Goal: Transaction & Acquisition: Purchase product/service

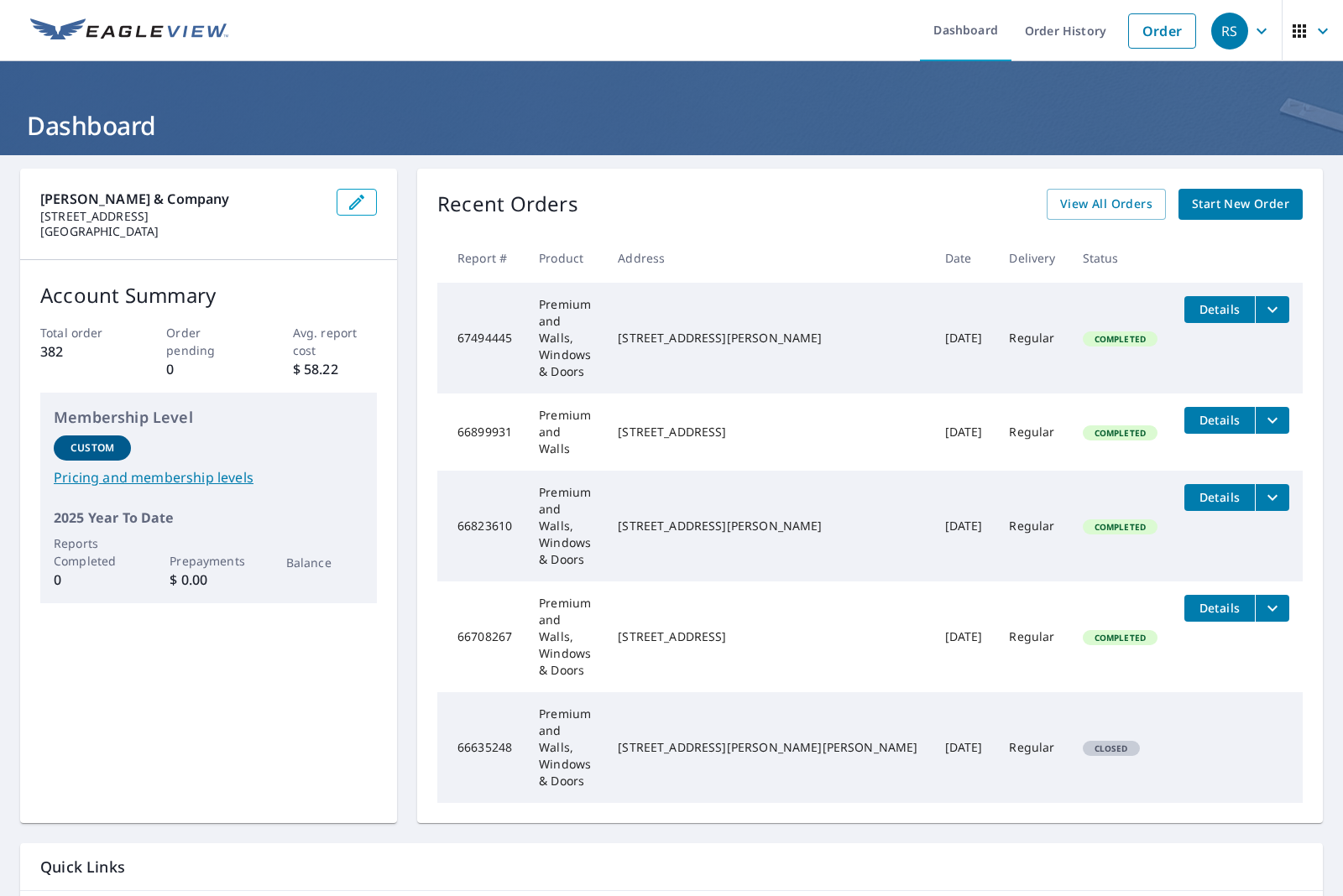
click at [1215, 207] on span "Start New Order" at bounding box center [1240, 204] width 97 height 21
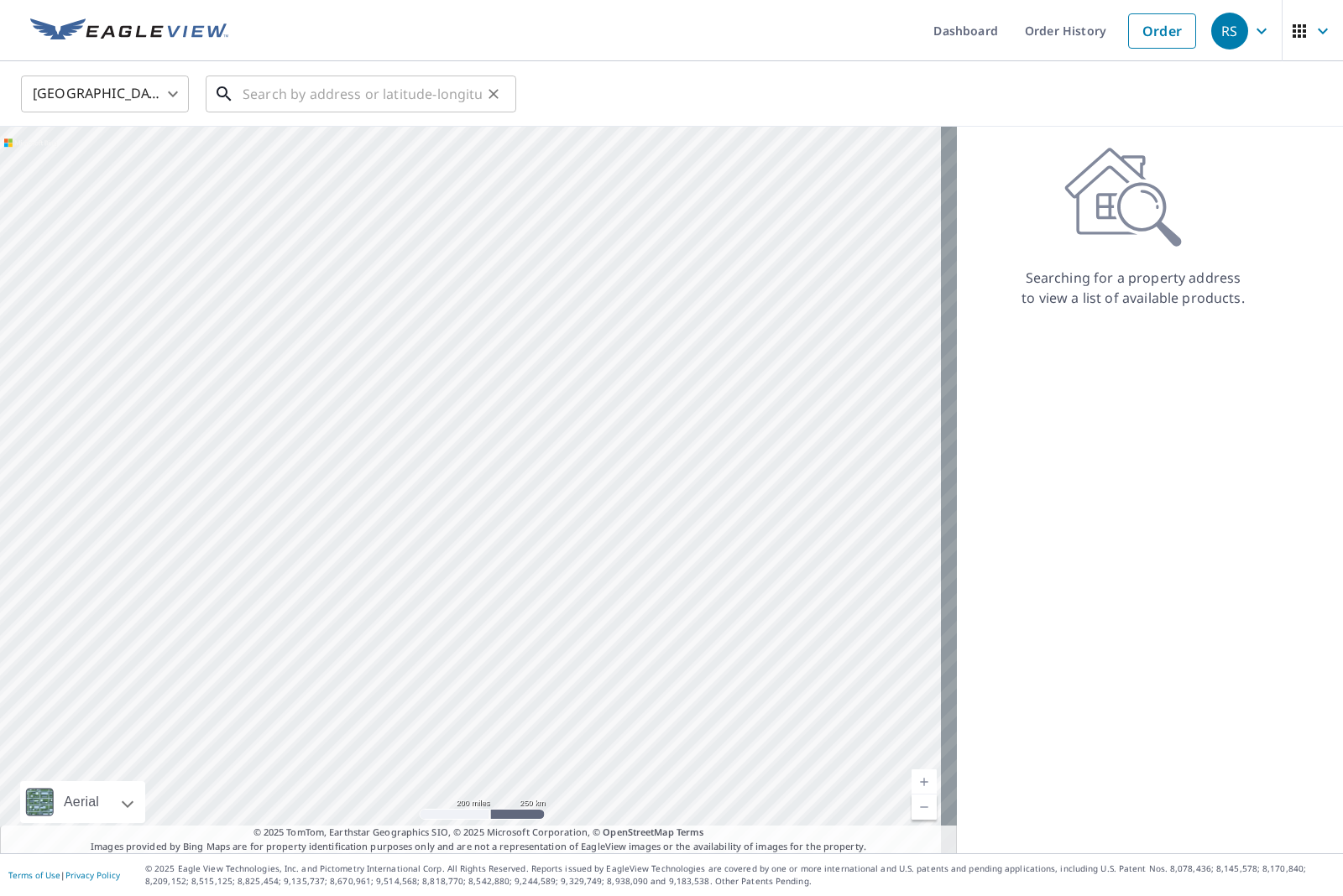
click at [442, 95] on input "text" at bounding box center [361, 95] width 239 height 47
paste input "670 S dock St, Sharon, PA, 16146, US"
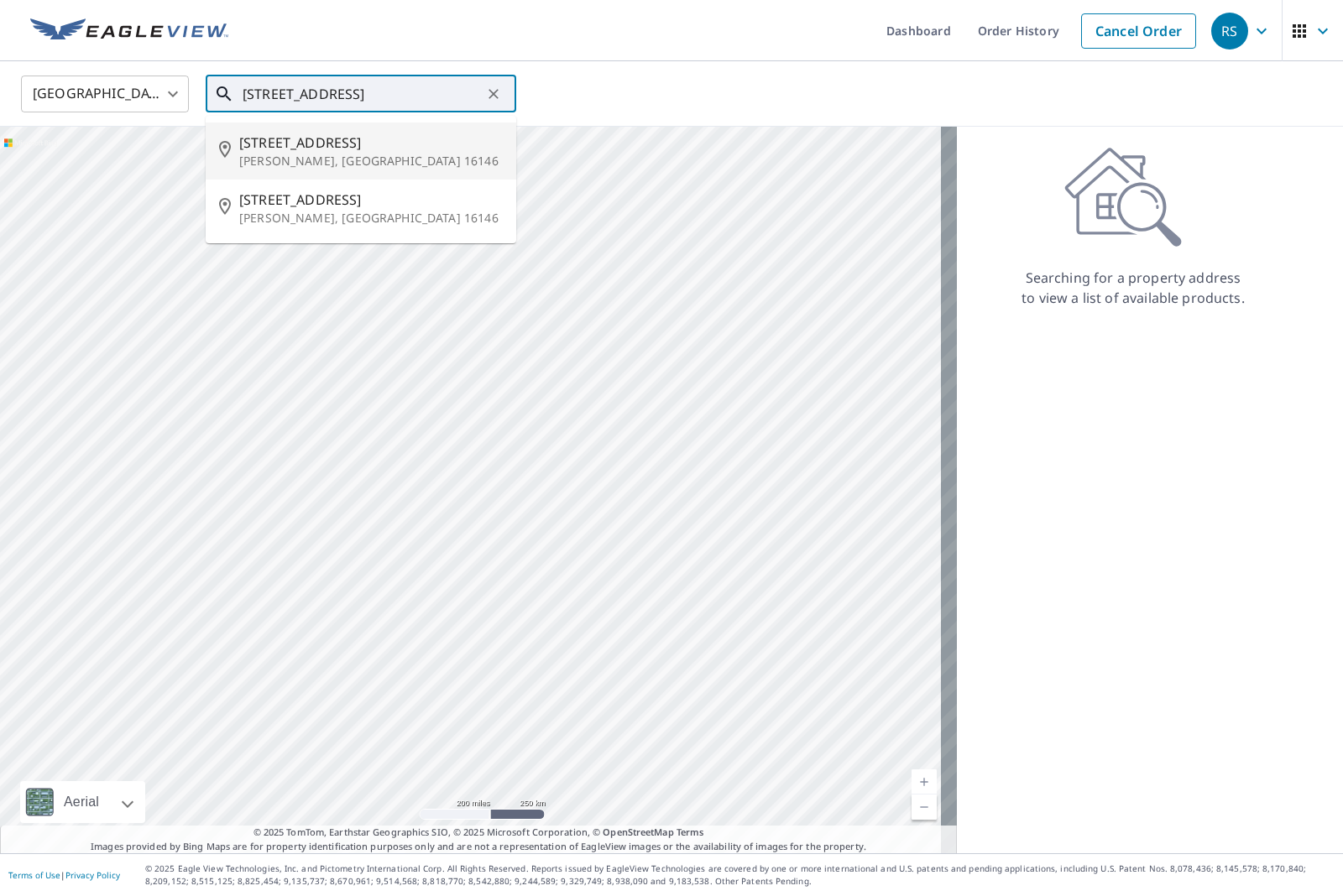
click at [343, 150] on span "670 S Dock St" at bounding box center [371, 143] width 264 height 20
type input "670 S Dock St Sharon, PA 16146"
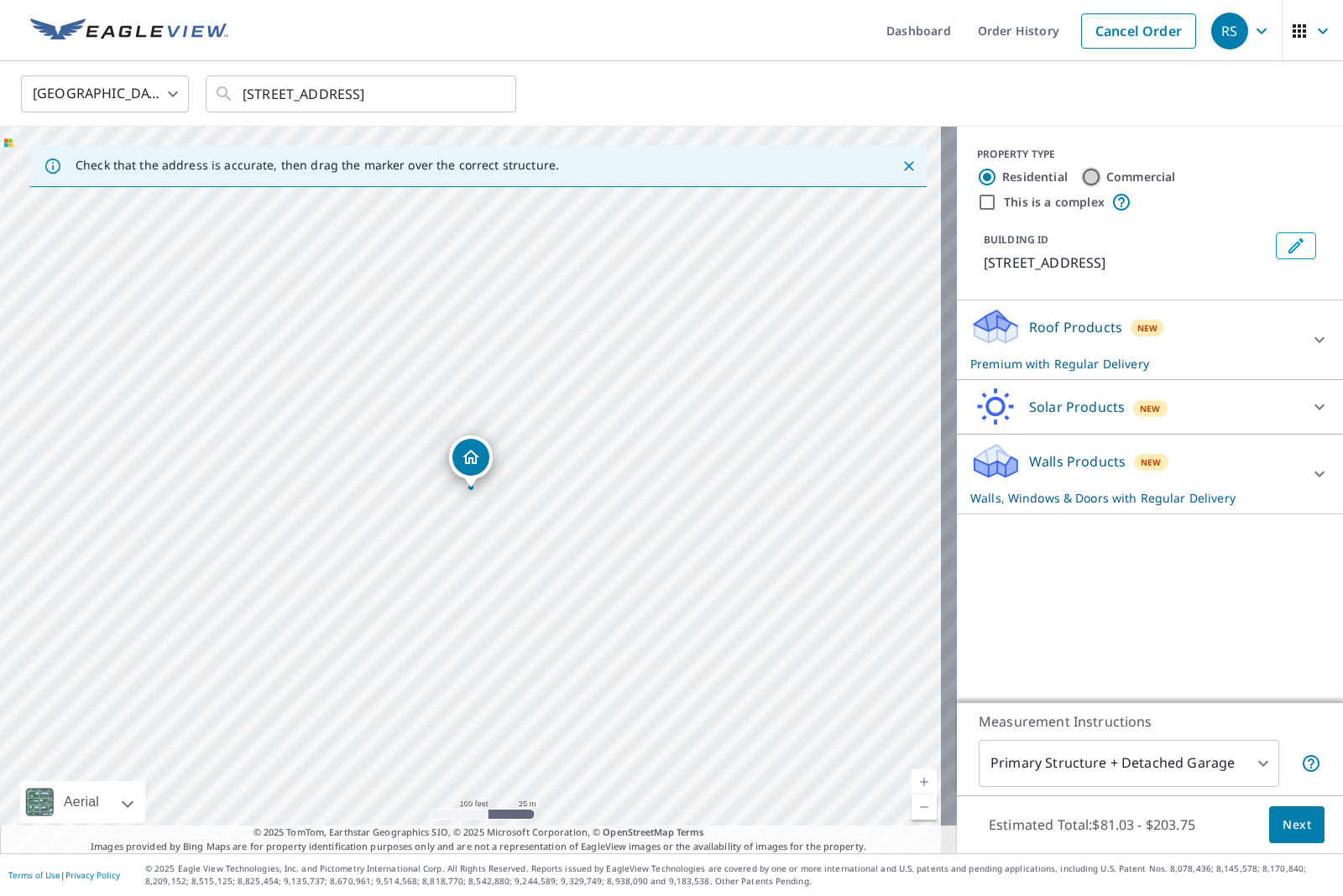
click at [1081, 173] on input "Commercial" at bounding box center [1091, 177] width 20 height 20
radio input "true"
type input "4"
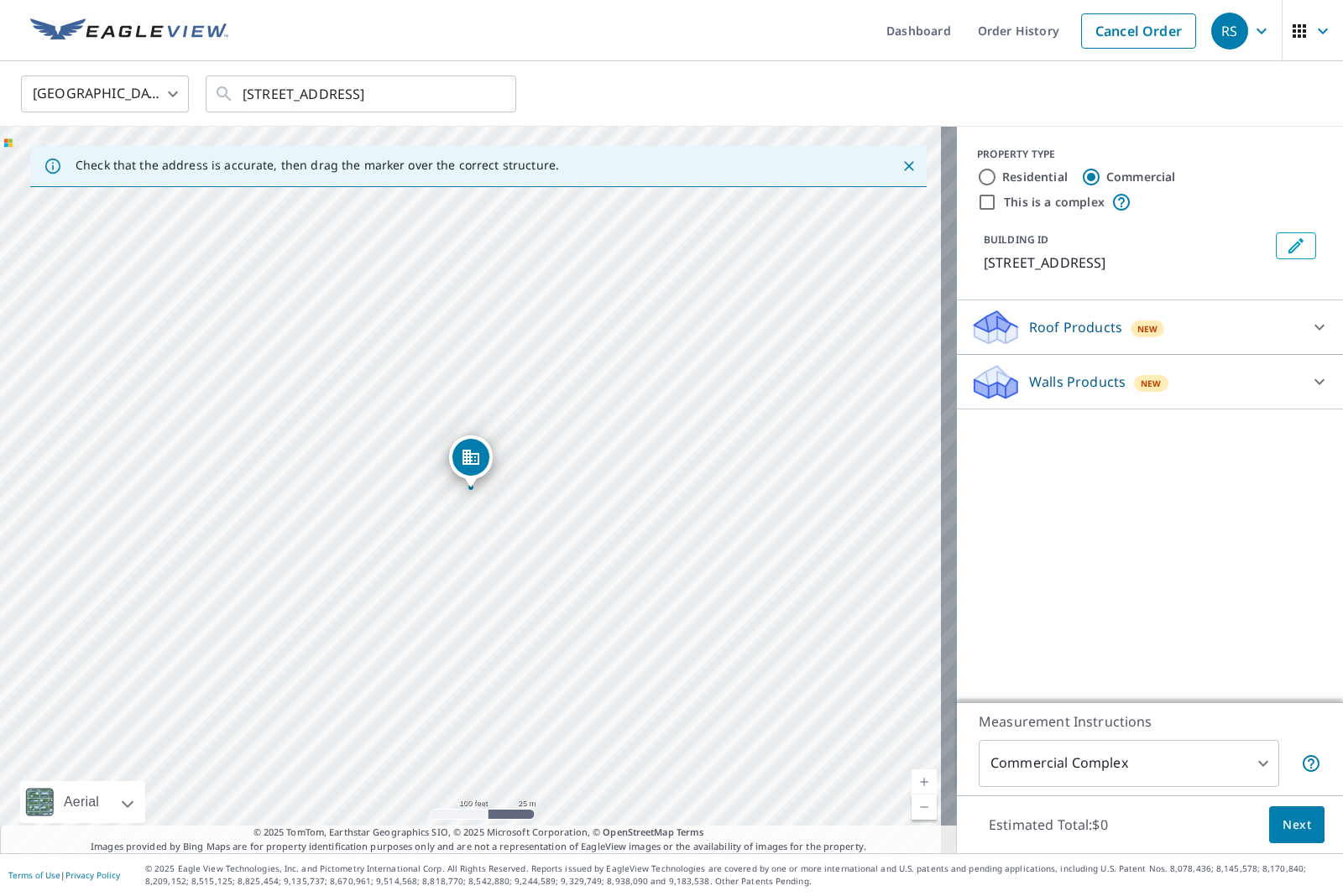
click at [977, 200] on input "This is a complex" at bounding box center [987, 202] width 20 height 20
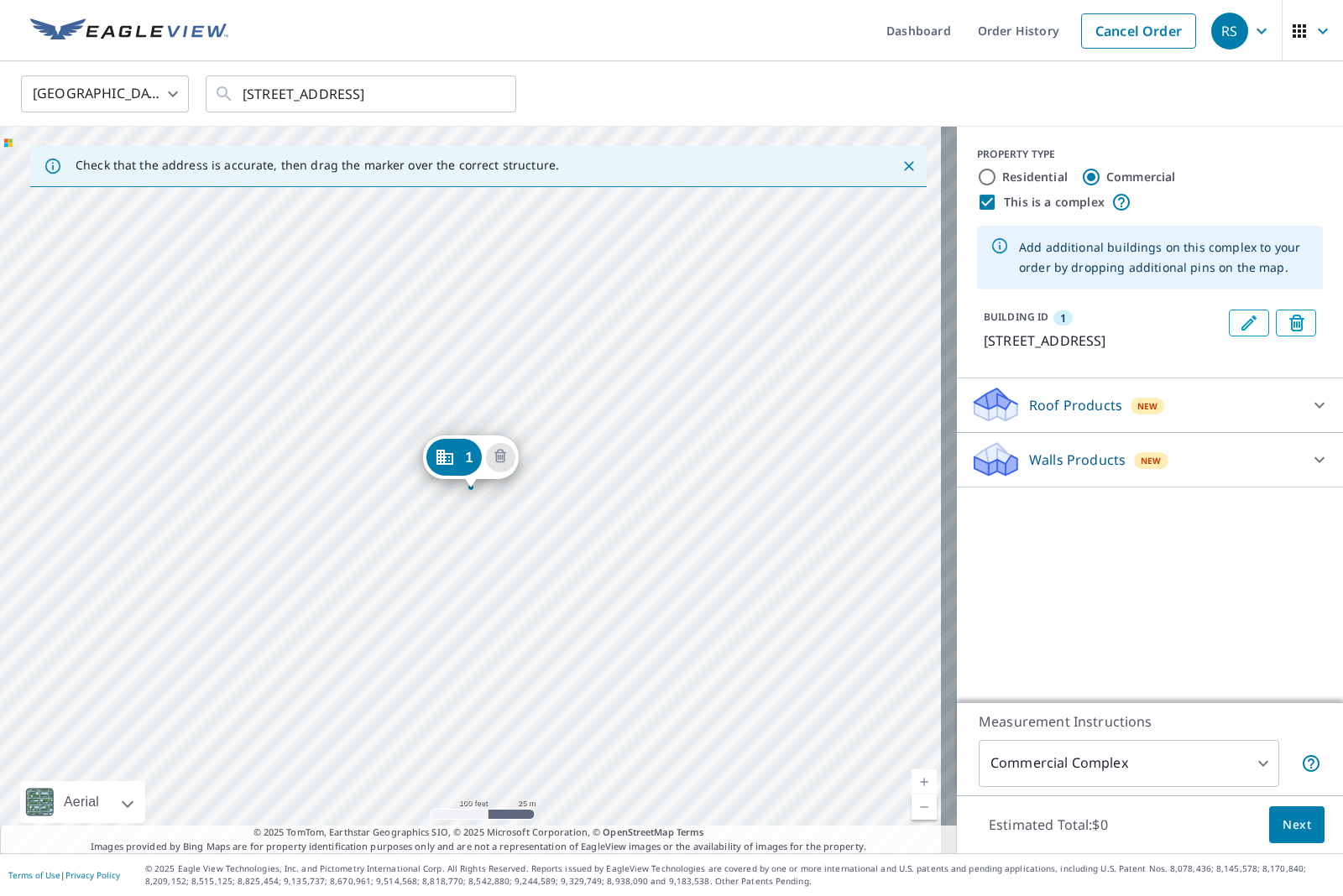
click at [977, 200] on input "This is a complex" at bounding box center [987, 202] width 20 height 20
checkbox input "false"
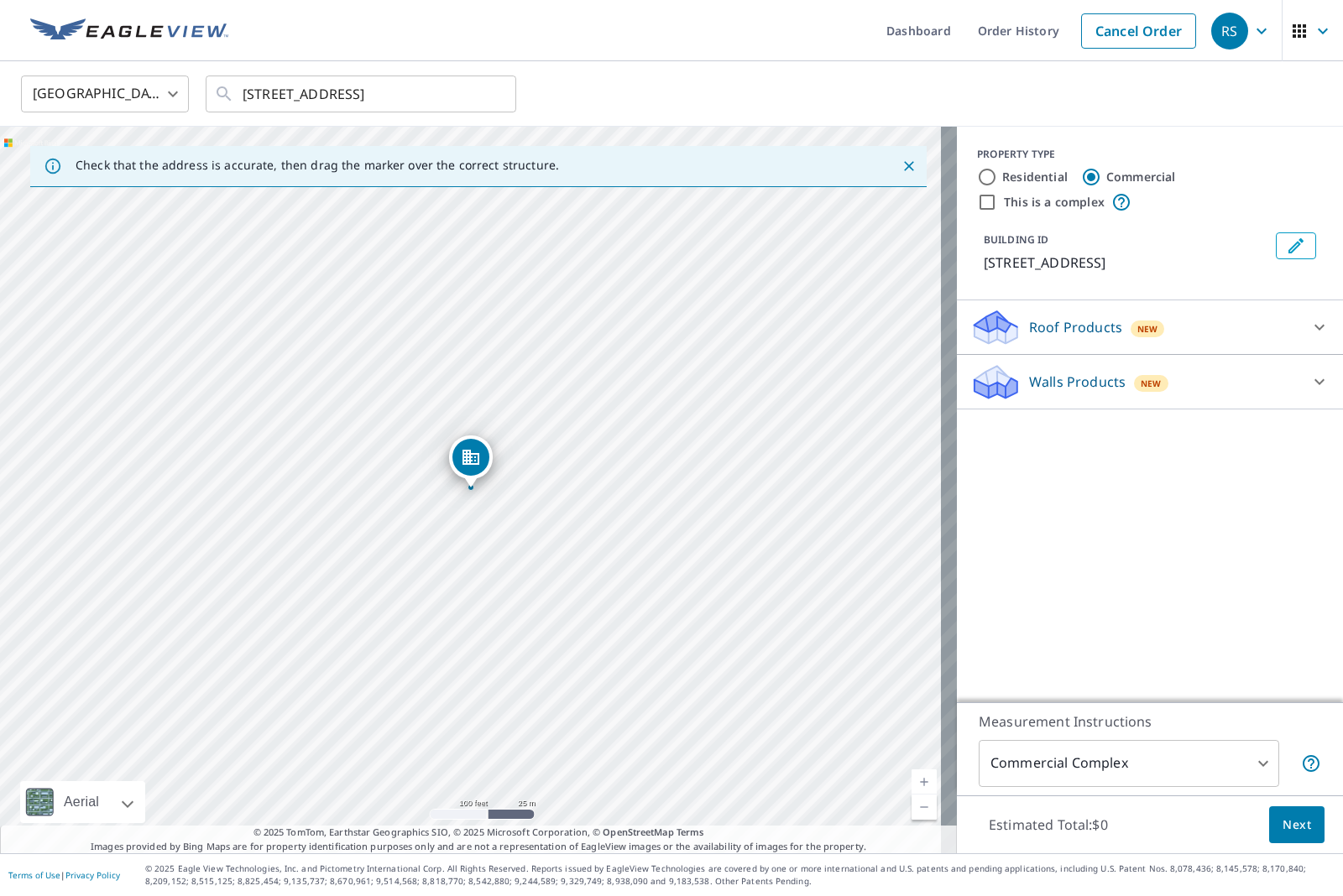
click at [1310, 333] on icon at bounding box center [1319, 327] width 20 height 20
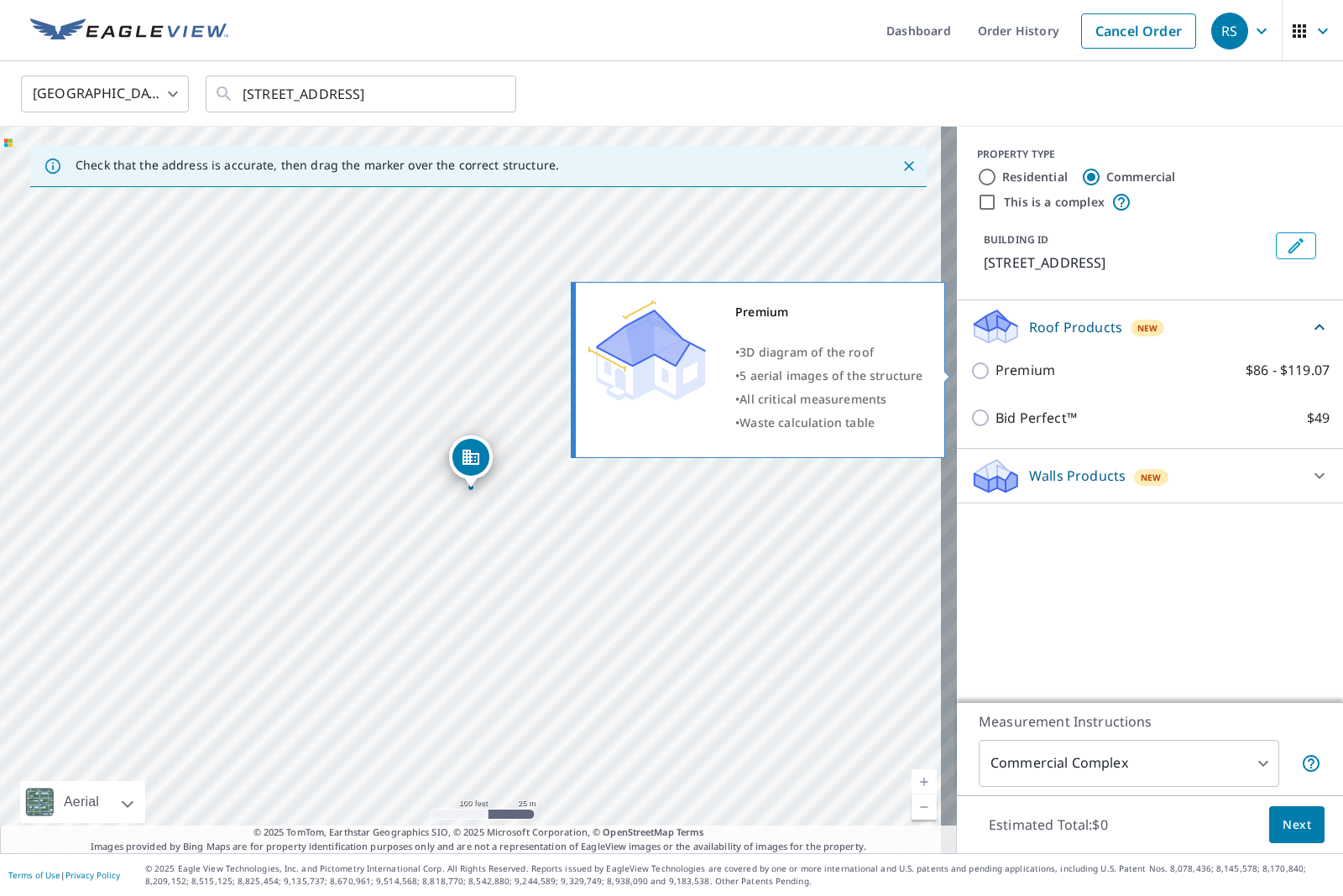
click at [970, 370] on input "Premium $86 - $119.07" at bounding box center [983, 370] width 26 height 20
checkbox input "true"
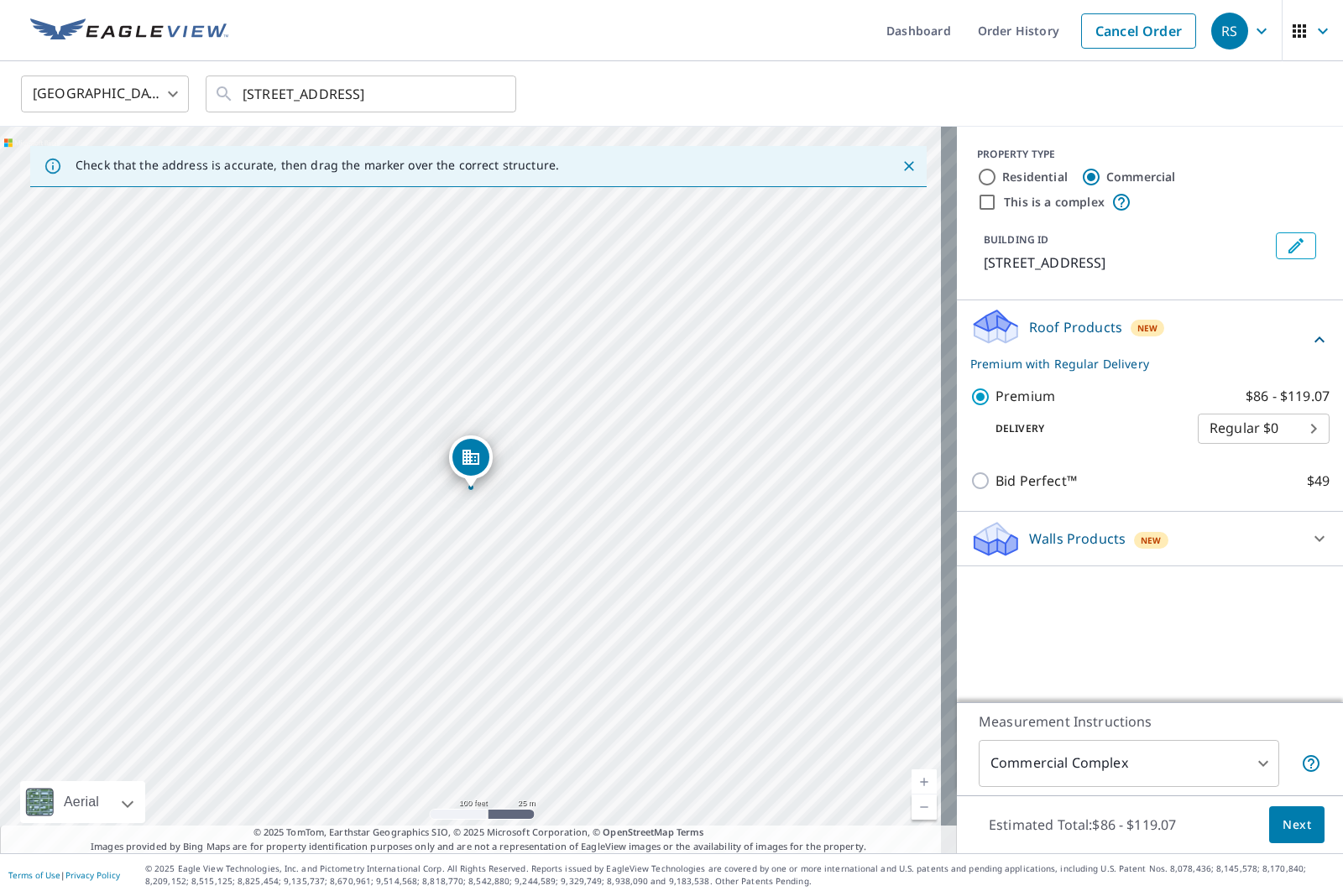
click at [1314, 538] on icon at bounding box center [1319, 540] width 10 height 6
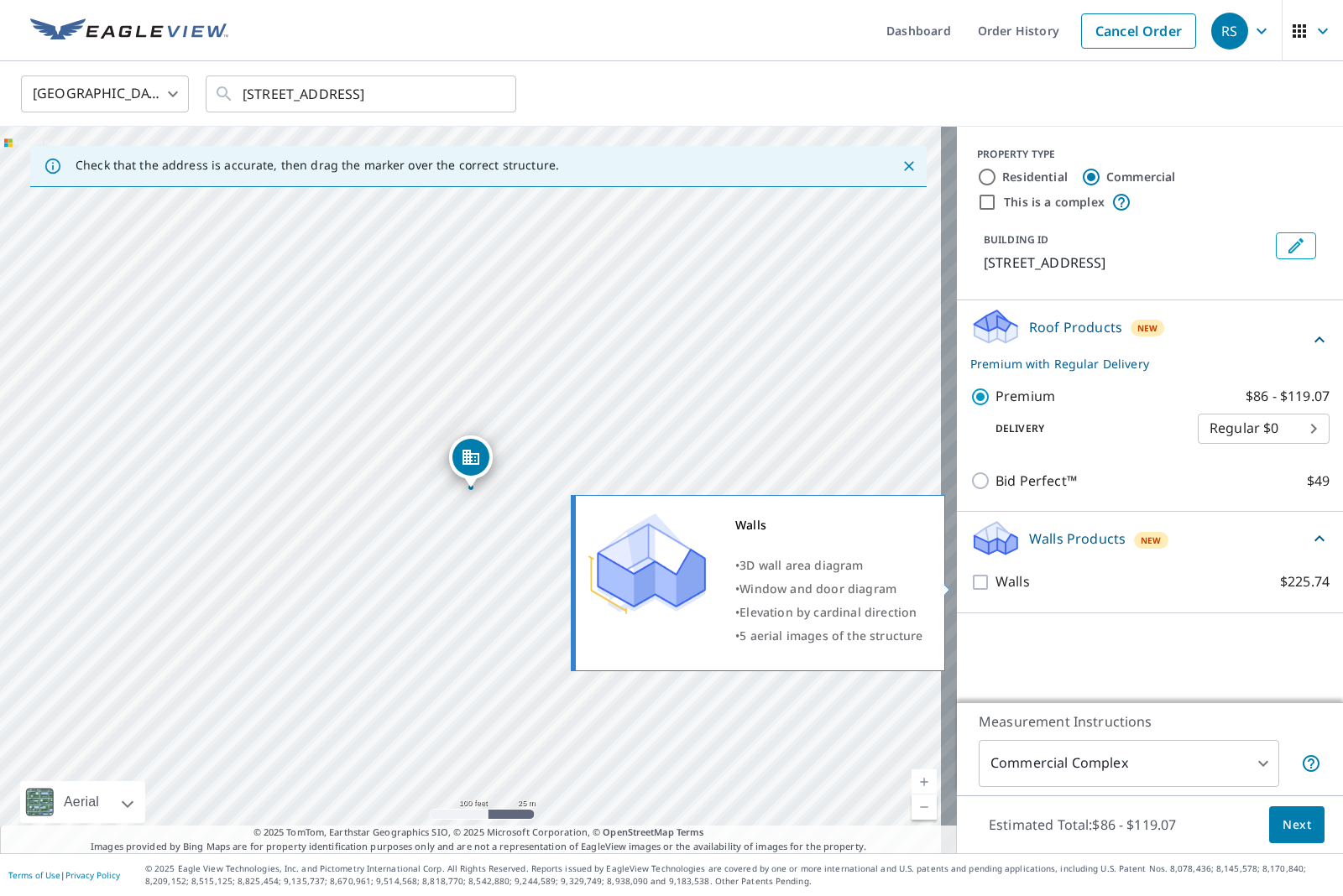
click at [970, 586] on input "Walls $225.74" at bounding box center [983, 582] width 26 height 20
checkbox input "true"
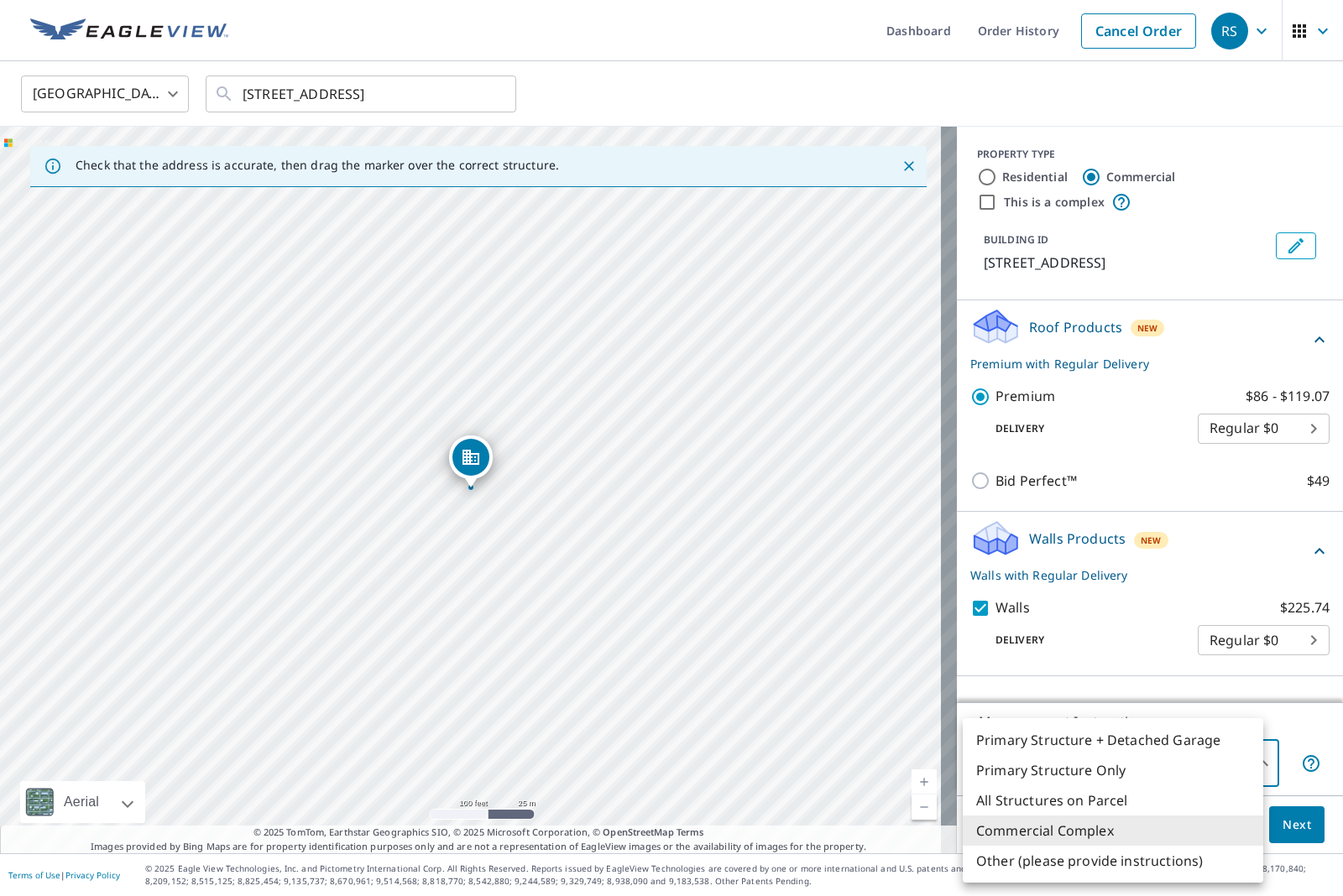
click at [1242, 760] on body "RS RS Dashboard Order History Cancel Order RS United States US ​ 670 S Dock St …" at bounding box center [672, 448] width 1343 height 896
click at [1076, 827] on li "Commercial Complex" at bounding box center [1113, 830] width 300 height 31
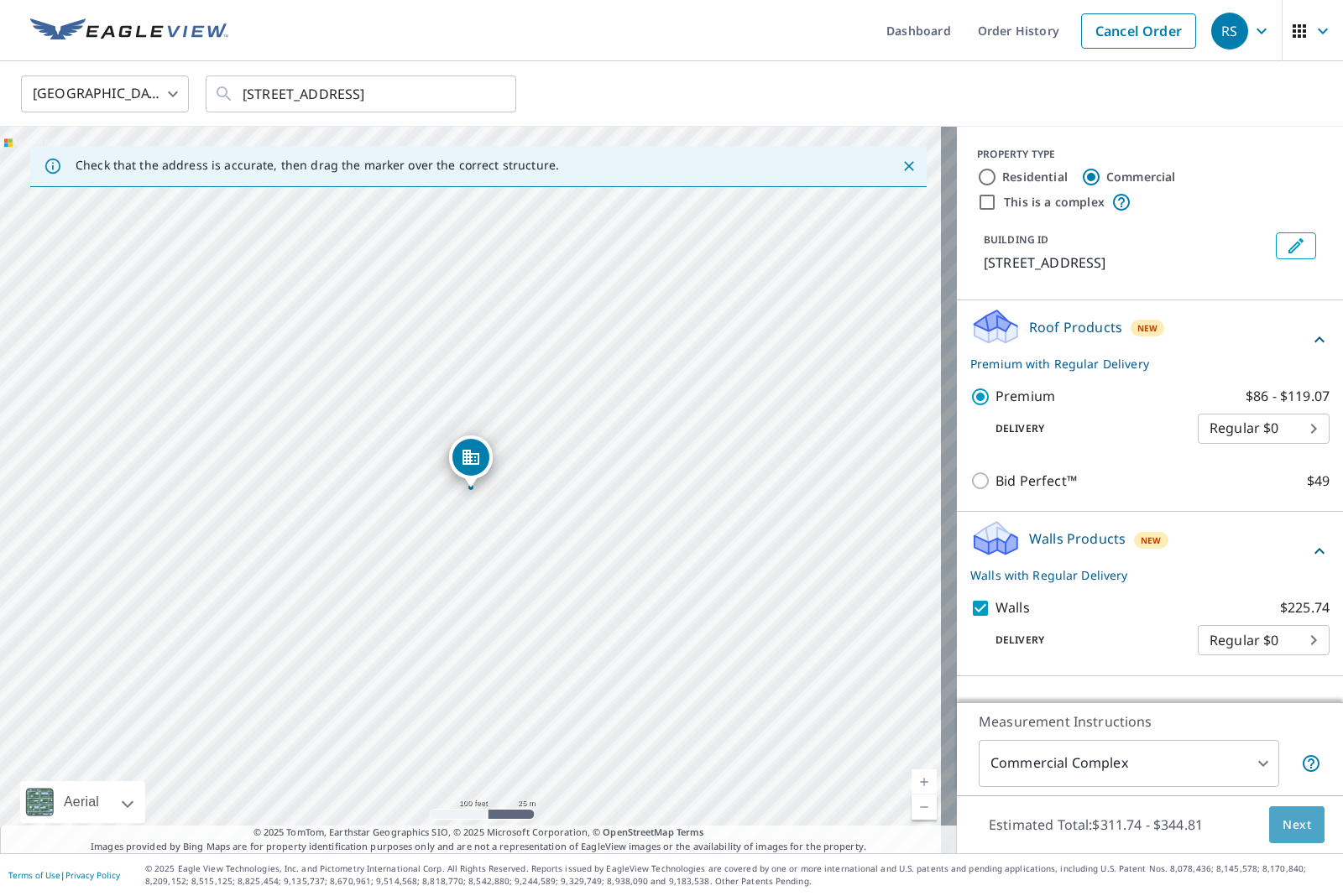
click at [1287, 833] on span "Next" at bounding box center [1296, 825] width 29 height 21
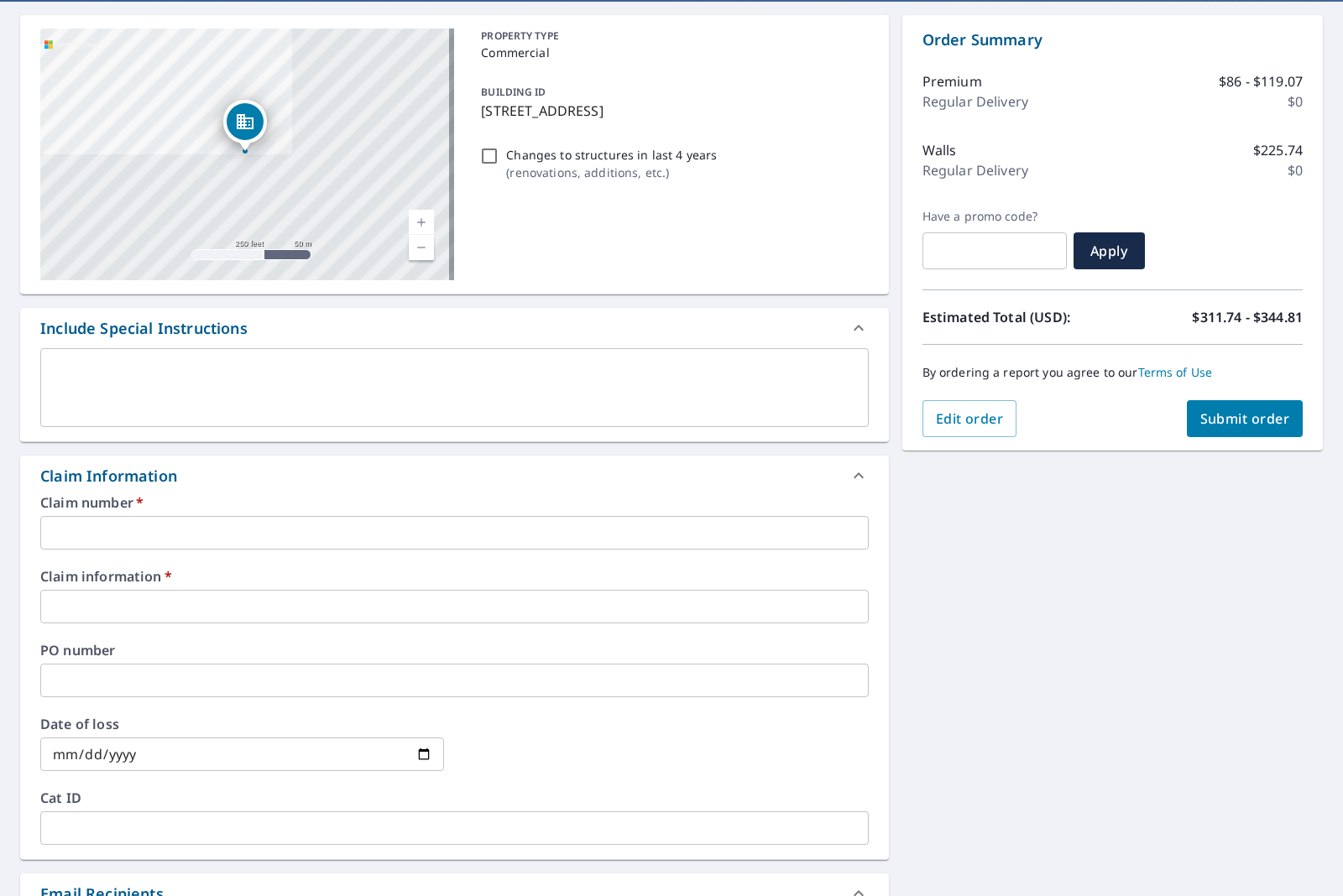
scroll to position [210, 0]
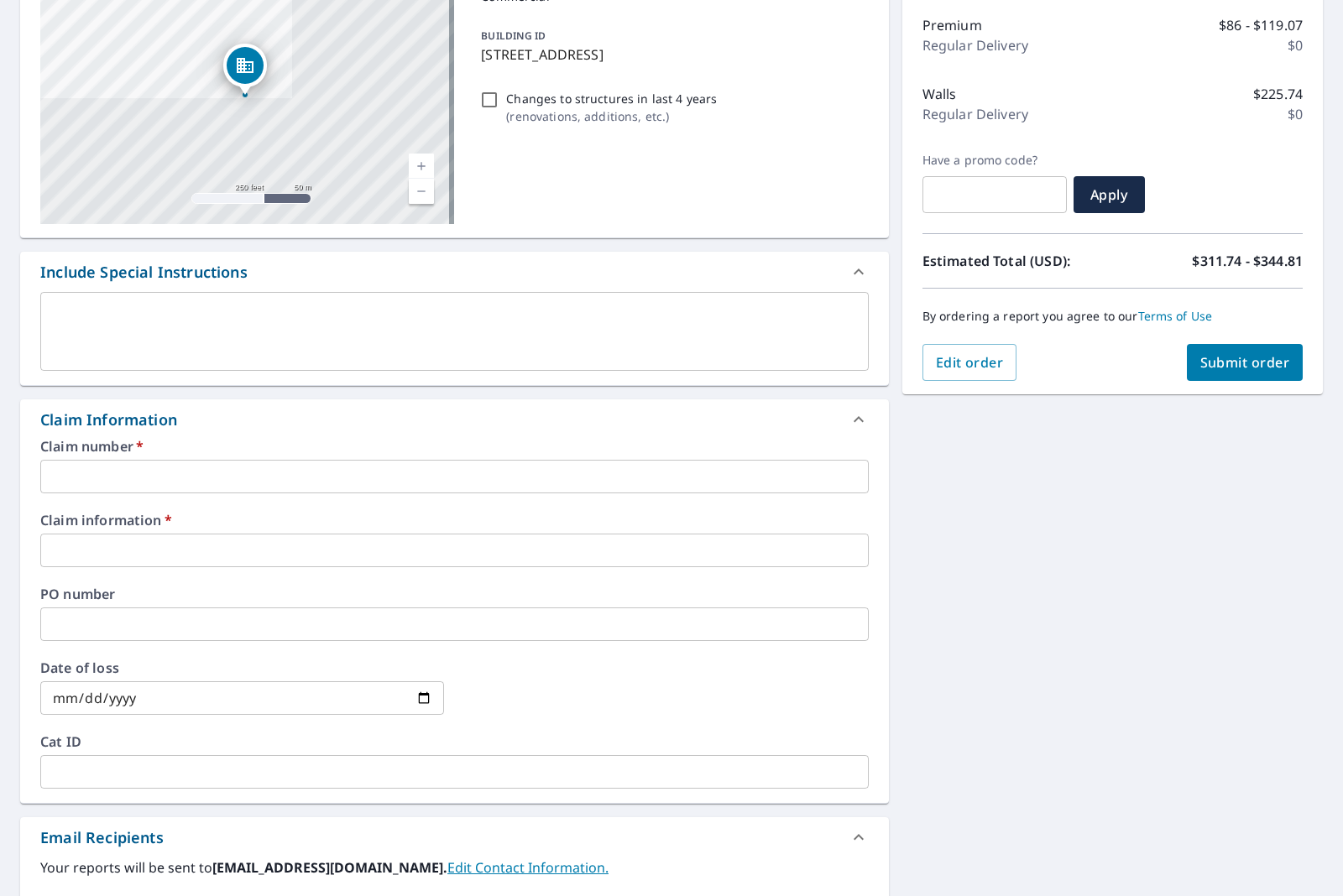
click at [122, 473] on input "text" at bounding box center [454, 477] width 828 height 33
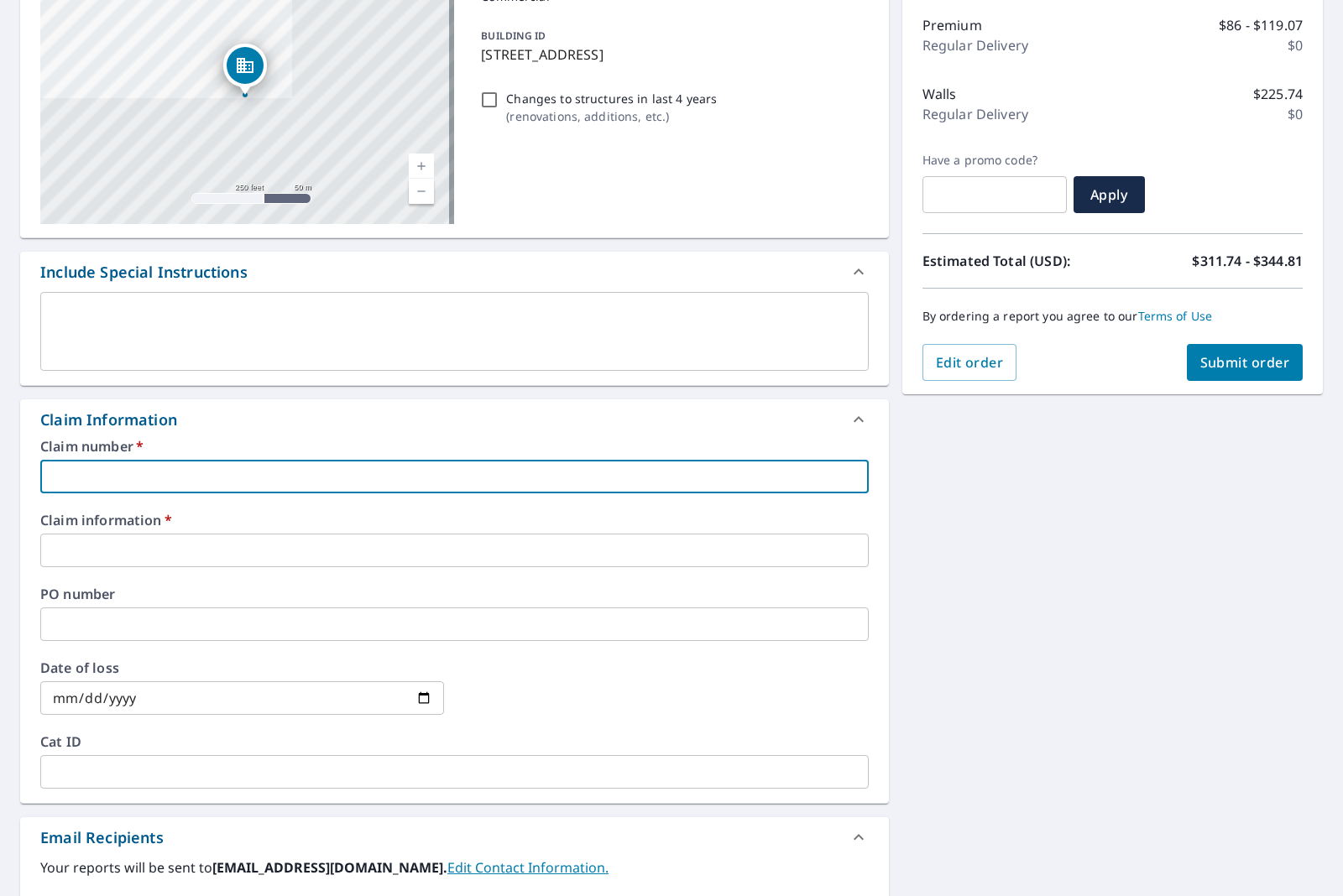
paste input "NXTC-OHGL-T77QQF"
type input "NXTC-OHGL-T77QQF"
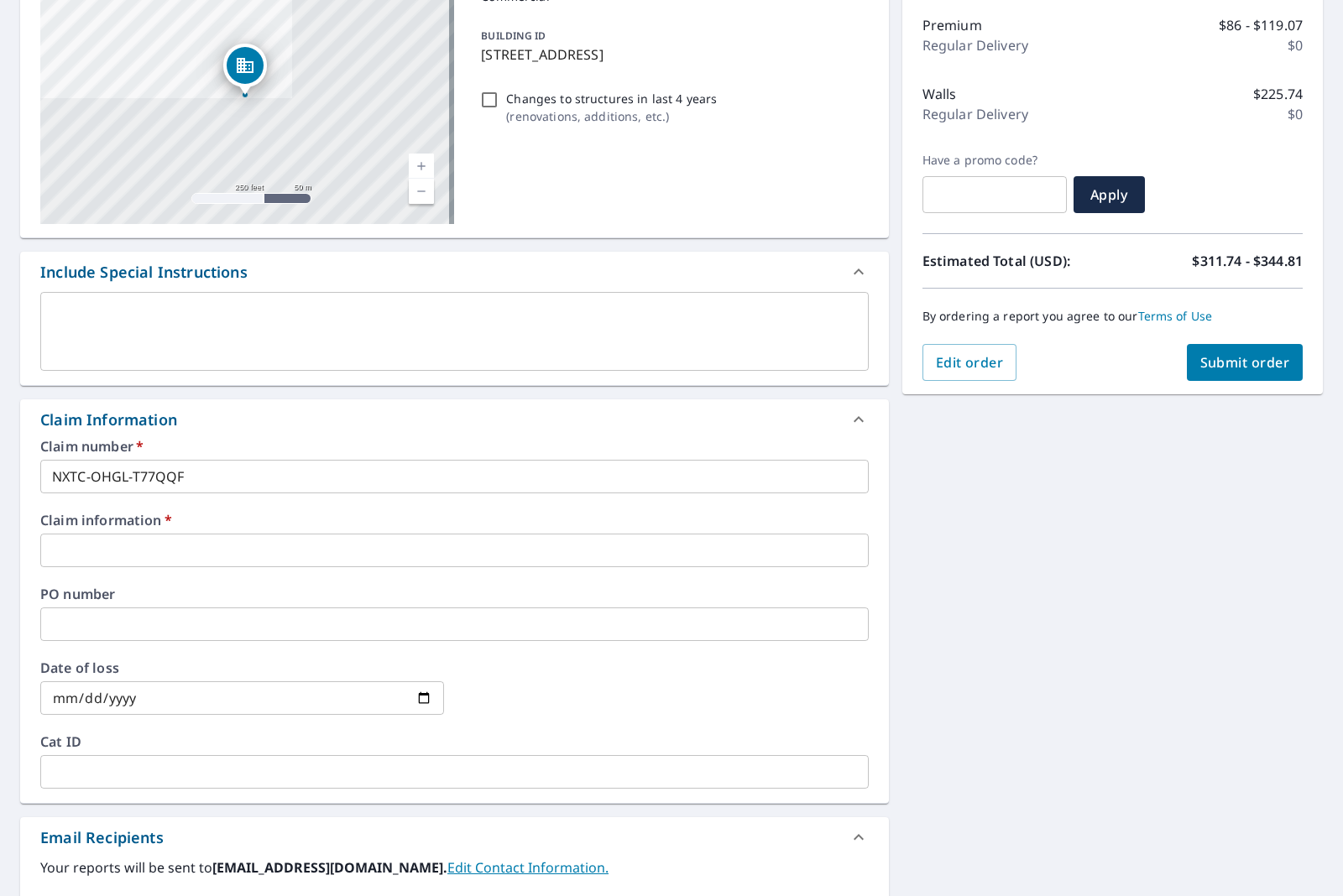
click at [128, 543] on input "text" at bounding box center [454, 550] width 828 height 33
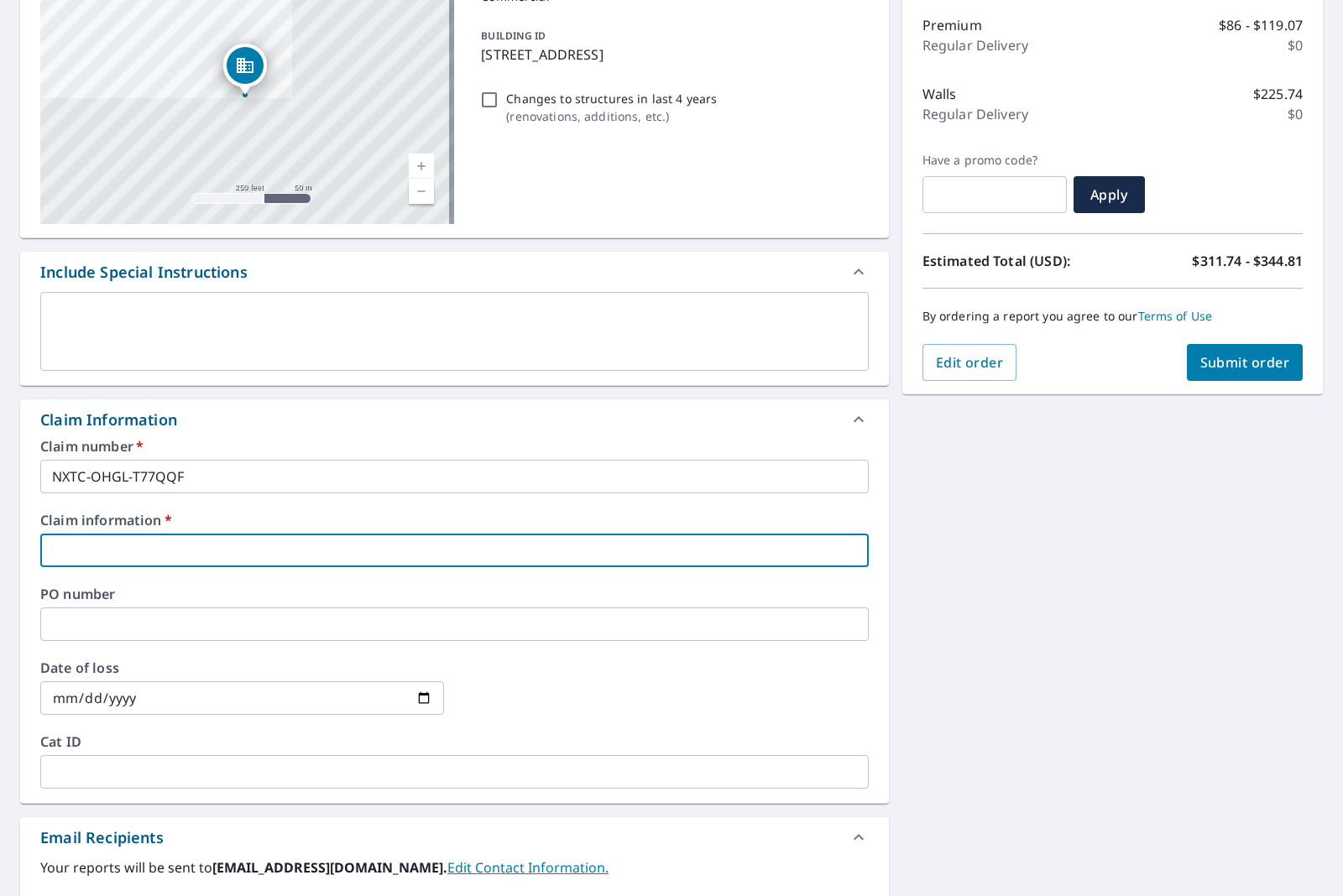
paste input "4673791"
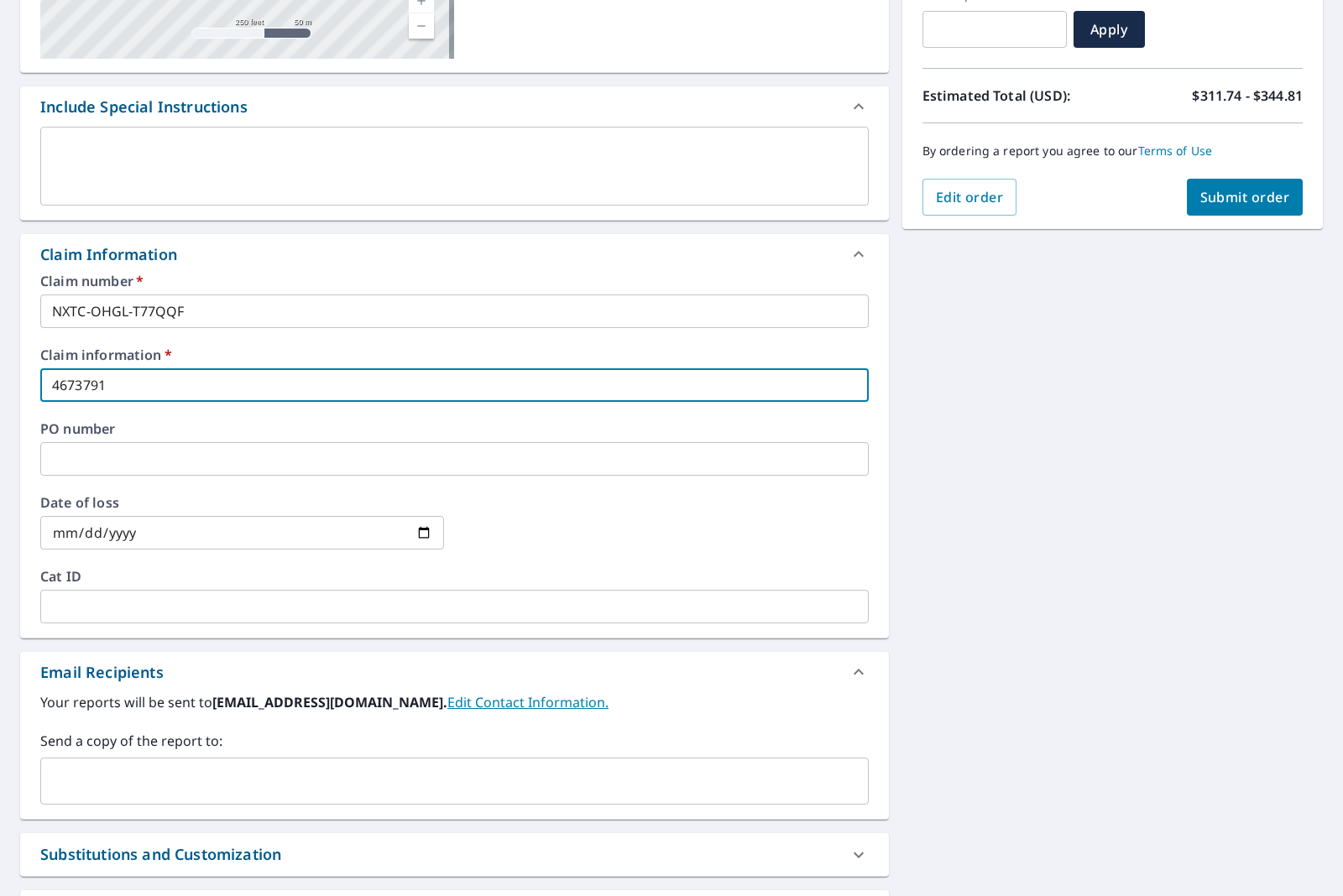
scroll to position [419, 0]
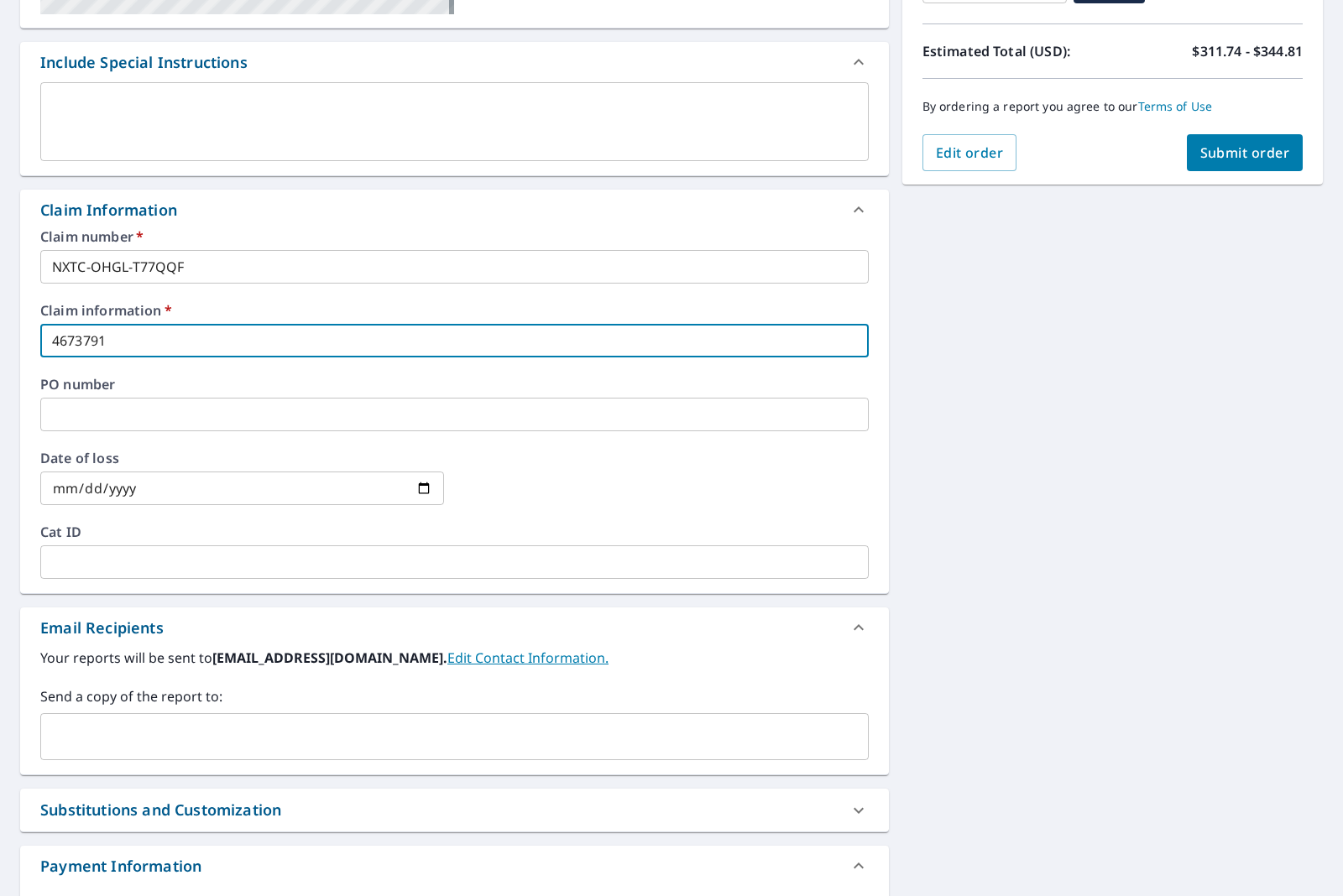
type input "4673791"
click at [60, 486] on input "date" at bounding box center [242, 488] width 404 height 33
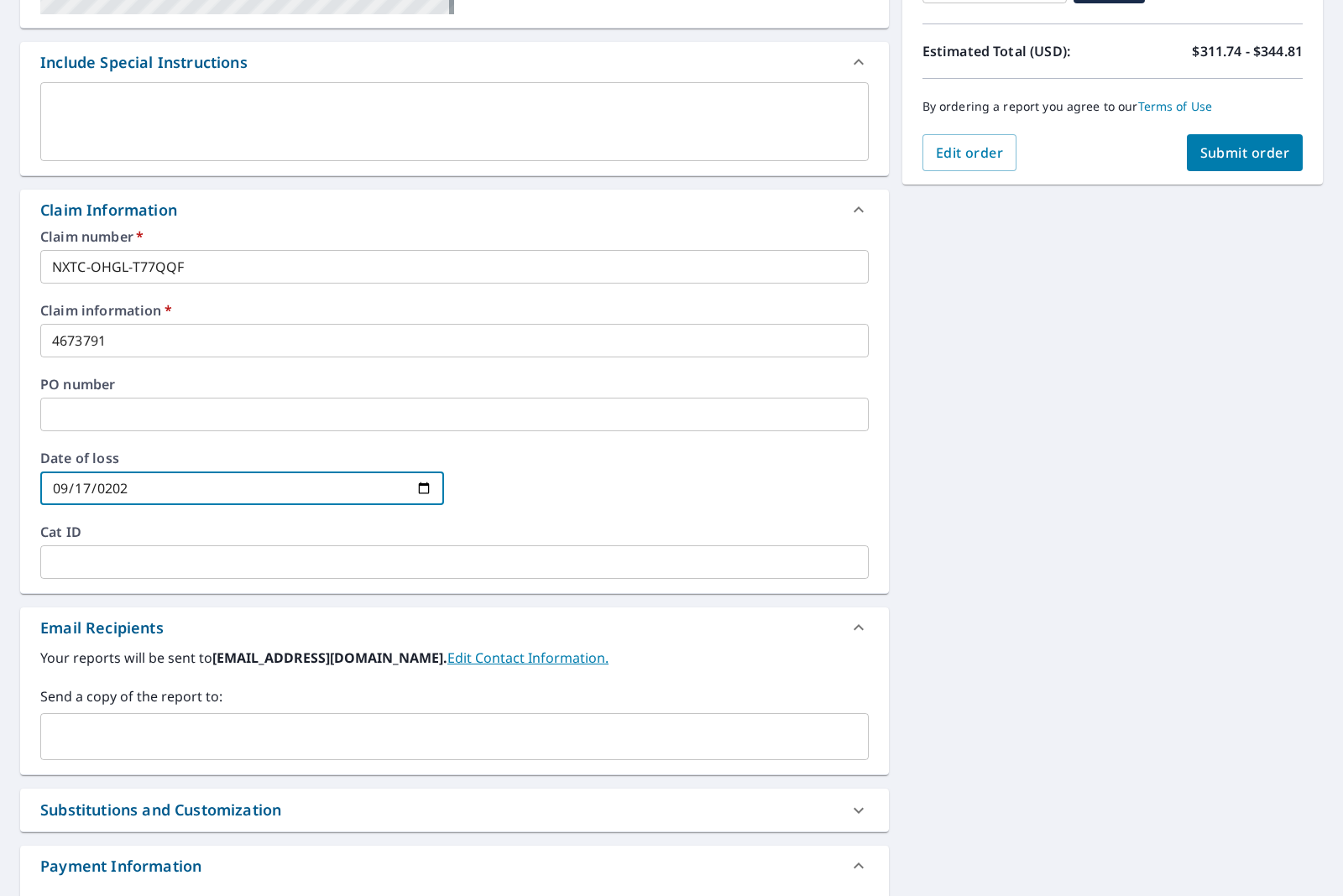
type input "2025-09-17"
click at [982, 523] on div "670 S Dock St Sharon, PA 16146 Aerial Road A standard road map Aerial A detaile…" at bounding box center [672, 352] width 1343 height 1231
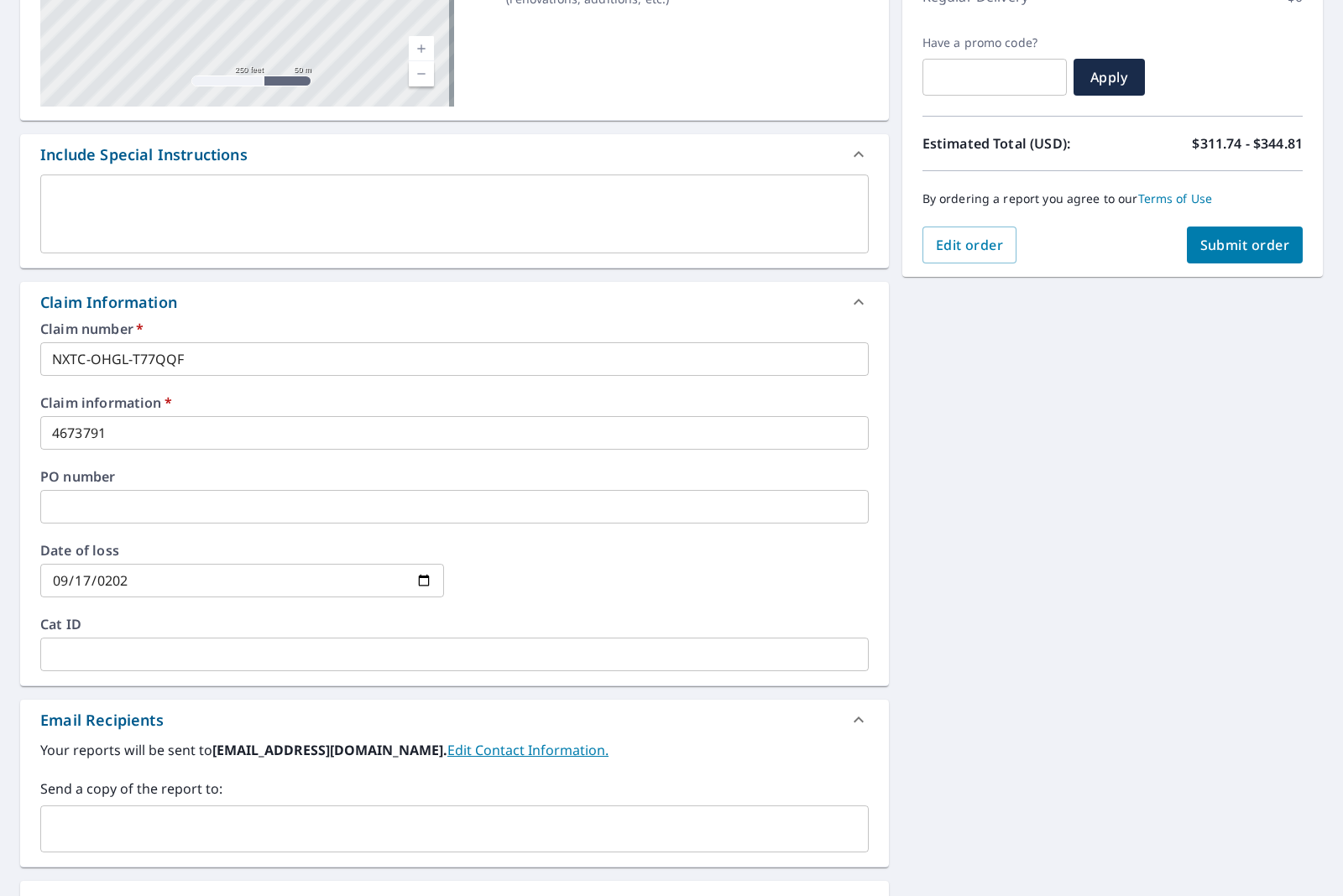
scroll to position [323, 0]
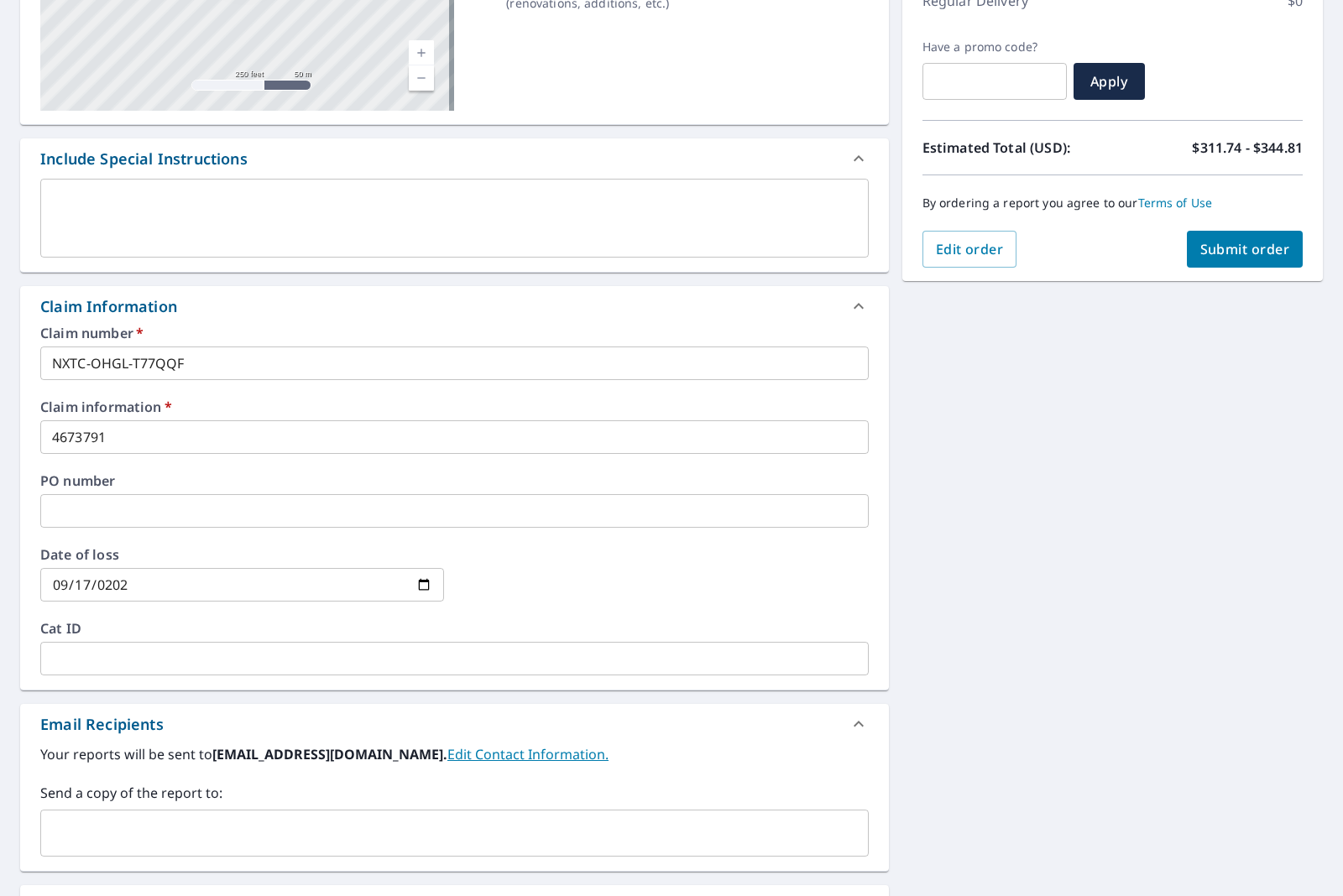
click at [1234, 250] on span "Submit order" at bounding box center [1245, 249] width 90 height 19
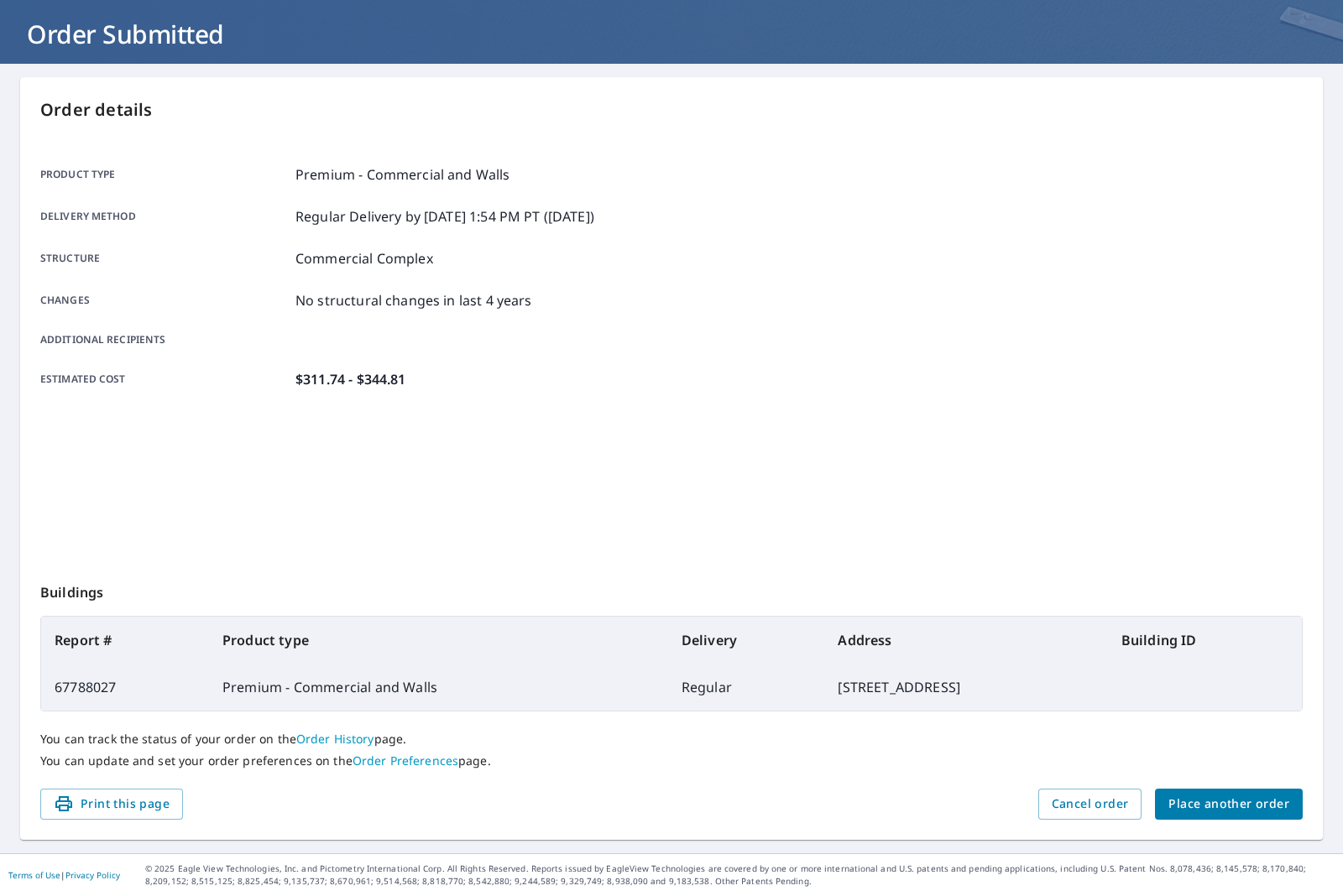
scroll to position [91, 0]
